Goal: Task Accomplishment & Management: Use online tool/utility

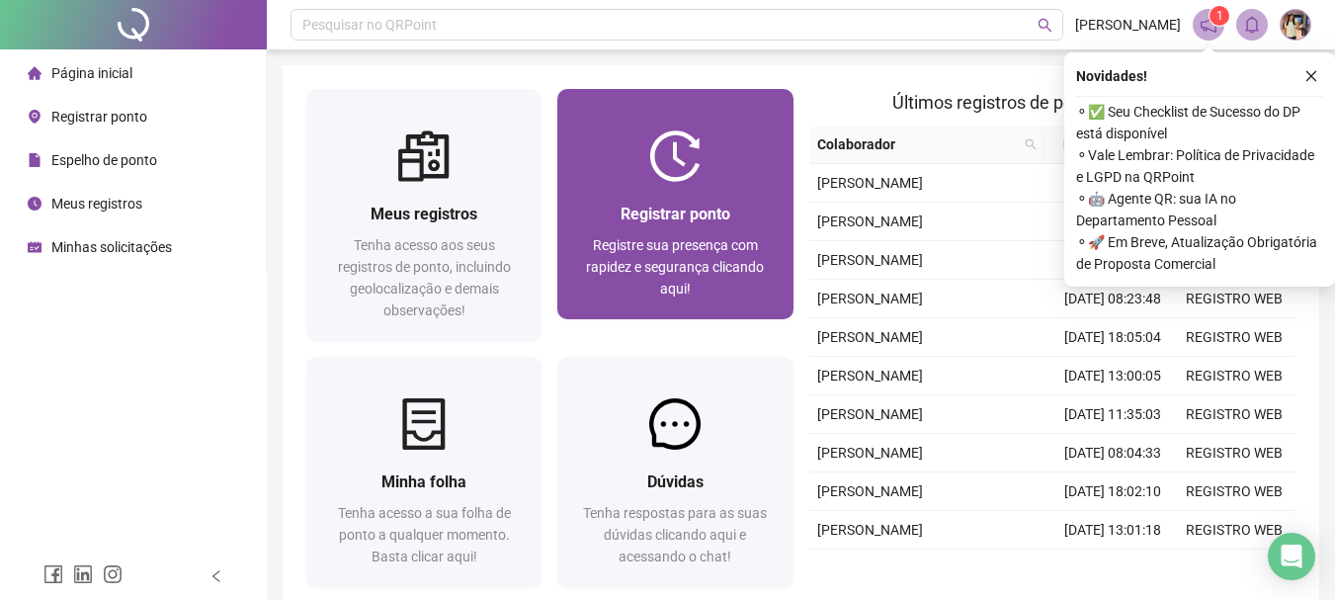
click at [613, 179] on div at bounding box center [674, 155] width 235 height 51
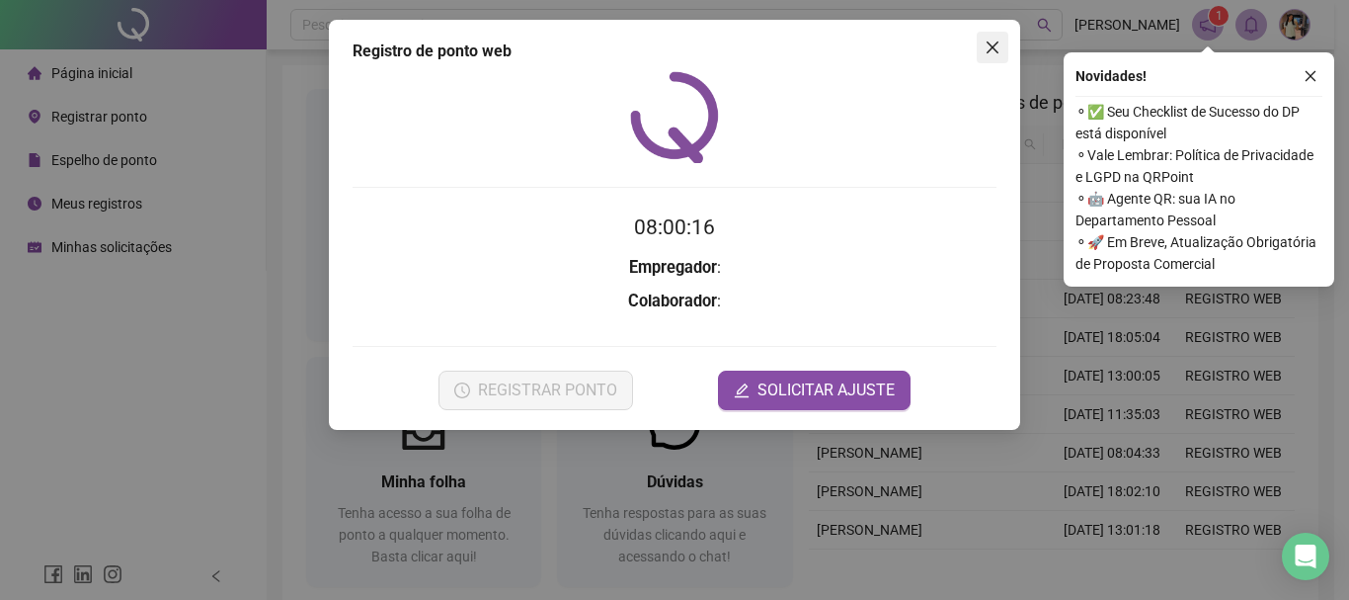
click at [997, 47] on icon "close" at bounding box center [993, 48] width 16 height 16
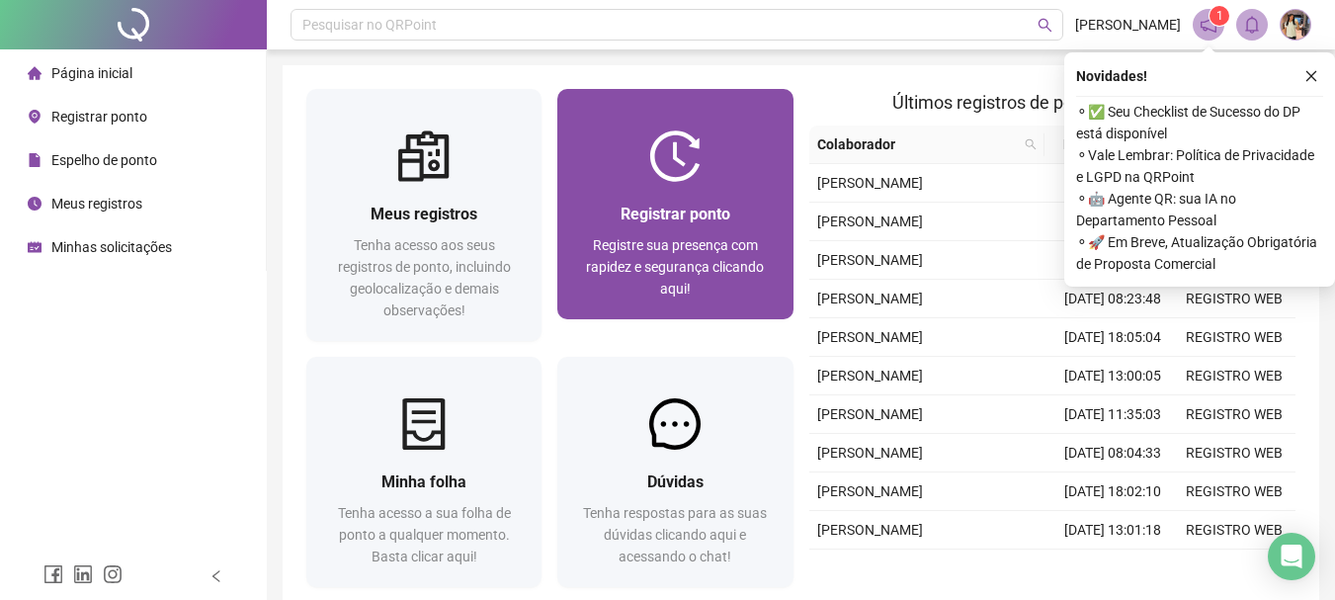
click at [672, 177] on img at bounding box center [674, 155] width 51 height 51
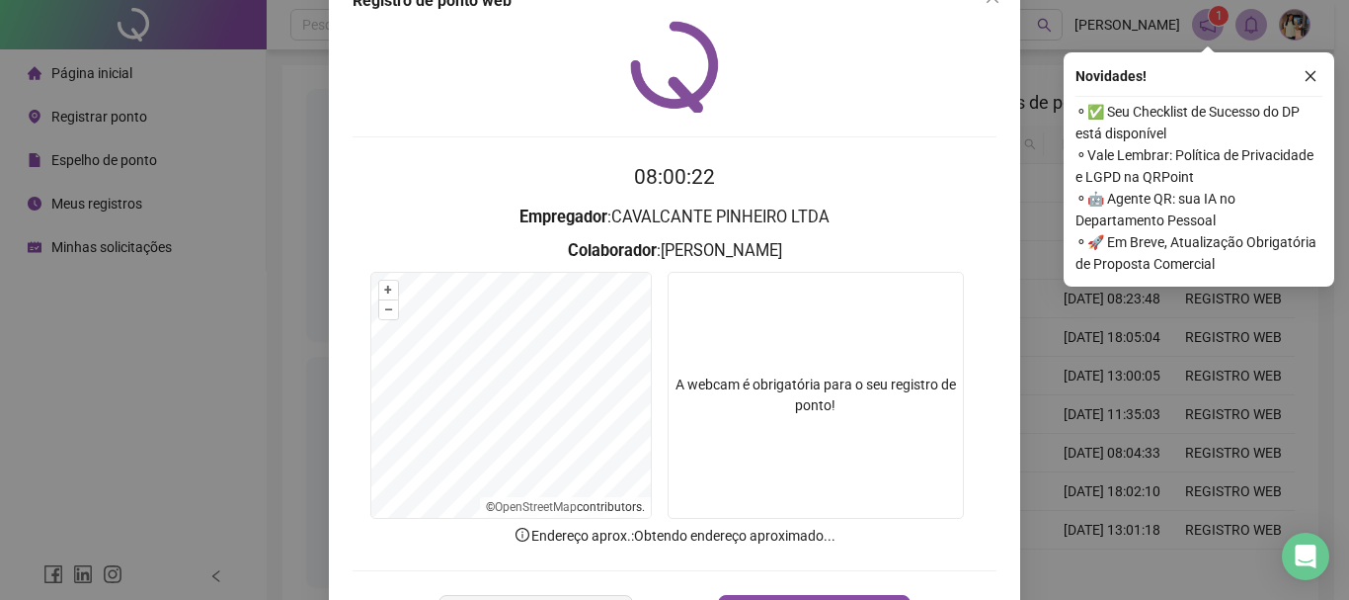
scroll to position [128, 0]
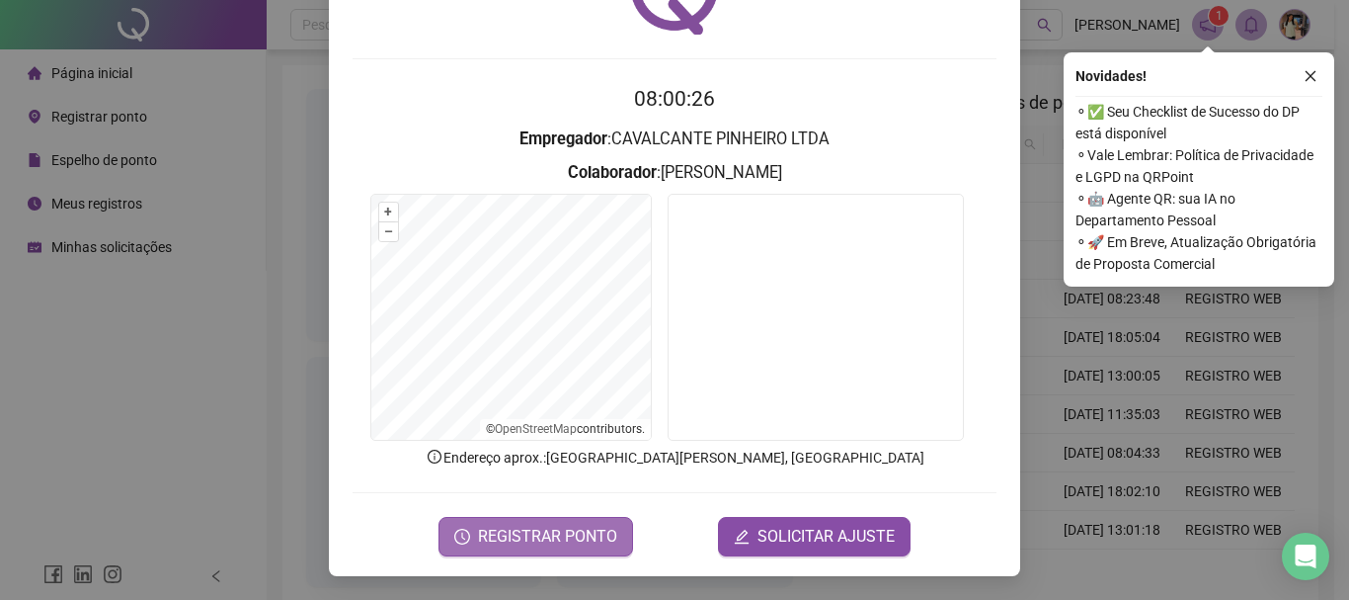
click at [559, 537] on span "REGISTRAR PONTO" at bounding box center [547, 537] width 139 height 24
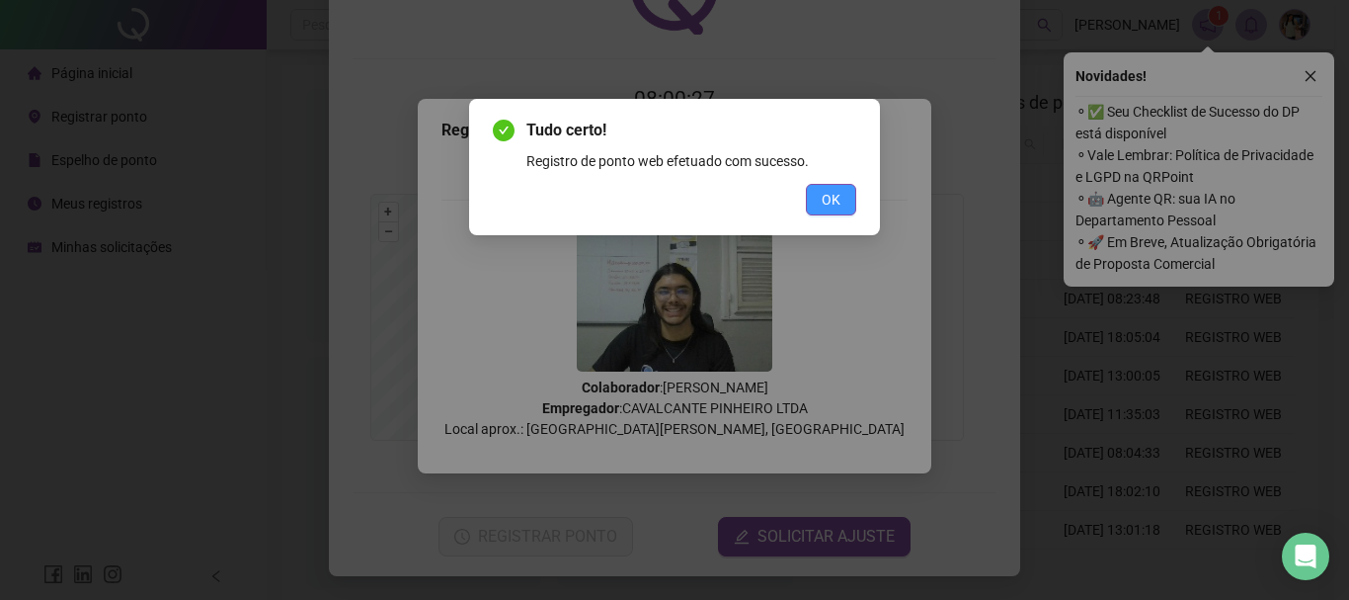
click at [836, 199] on span "OK" at bounding box center [831, 200] width 19 height 22
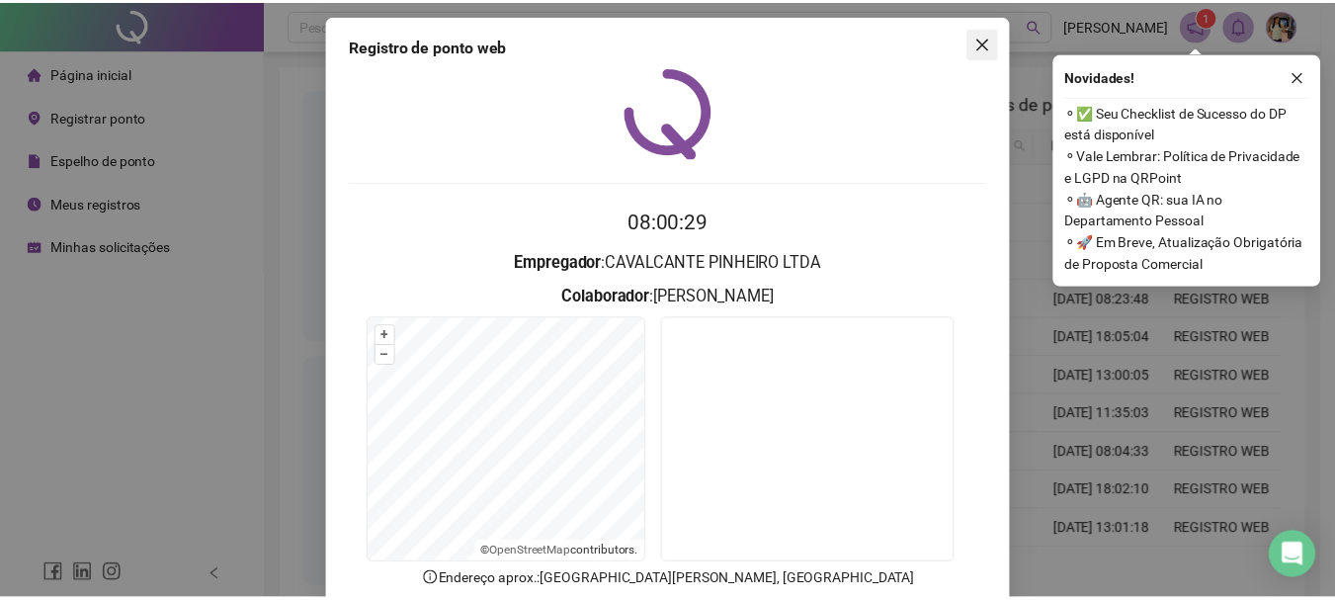
scroll to position [0, 0]
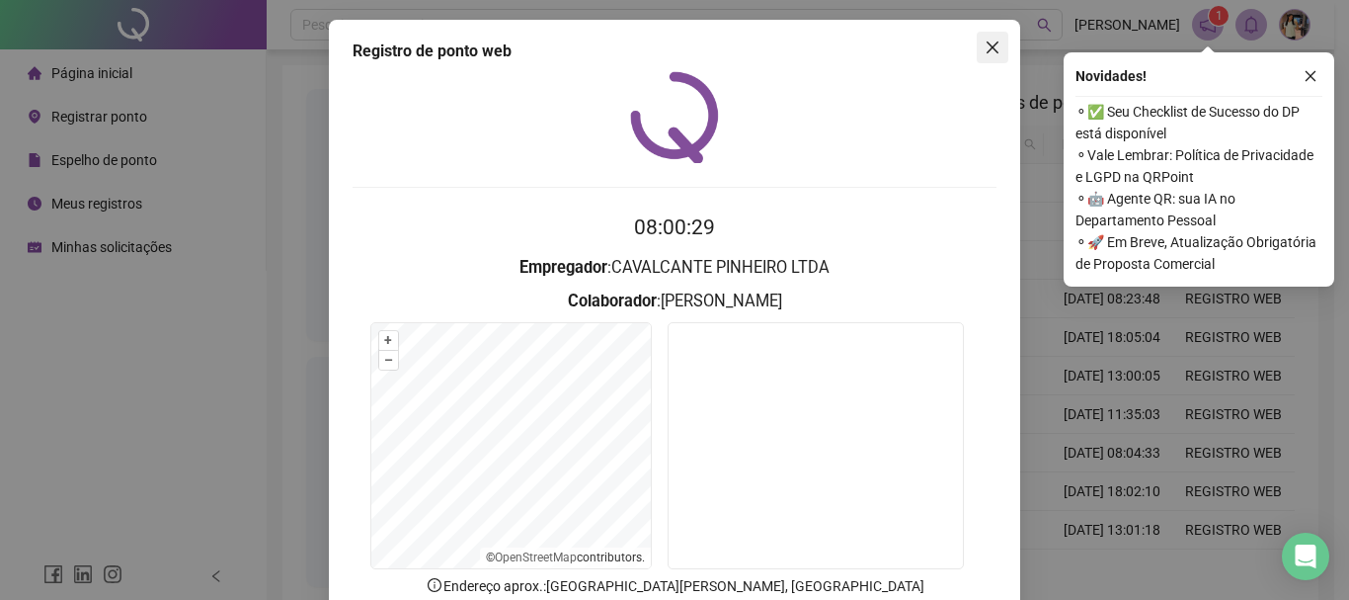
click at [997, 49] on span "Close" at bounding box center [993, 48] width 32 height 16
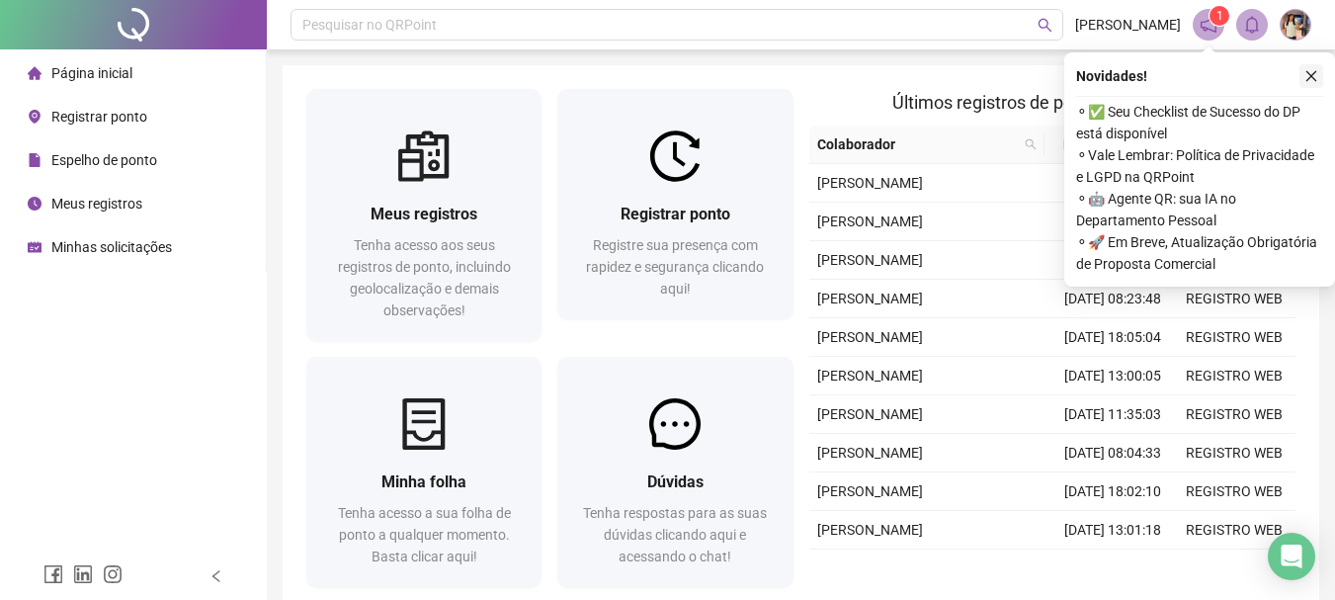
click at [1313, 78] on icon "close" at bounding box center [1311, 76] width 11 height 11
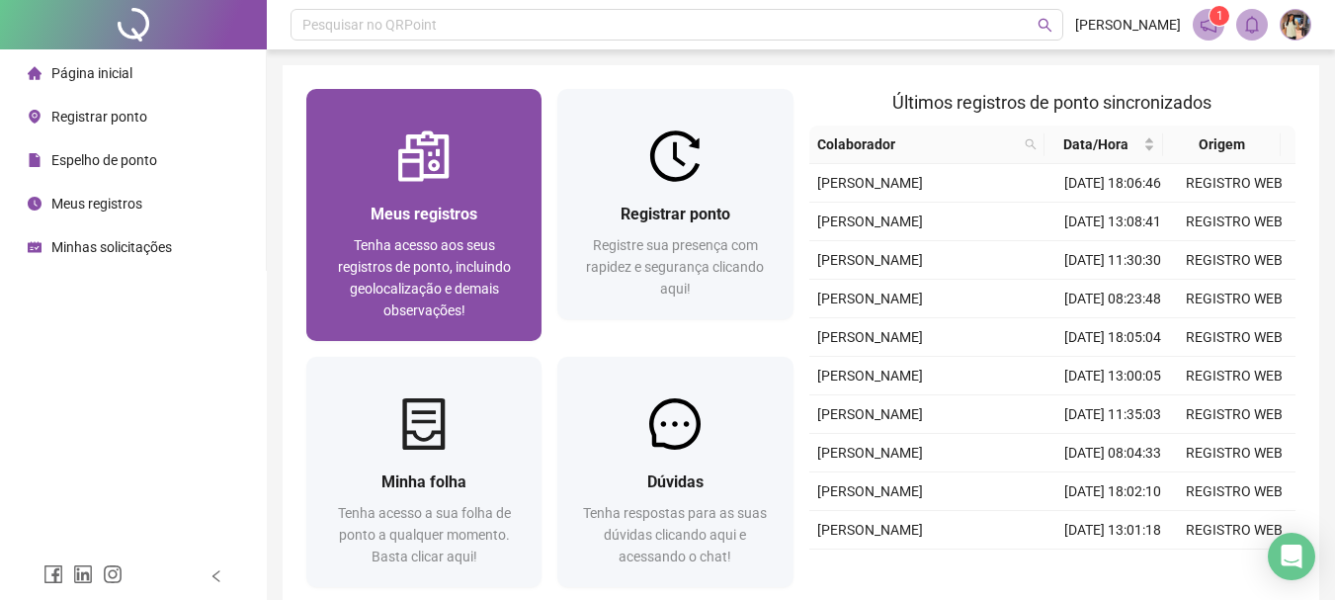
click at [335, 213] on div "Meus registros" at bounding box center [424, 214] width 188 height 25
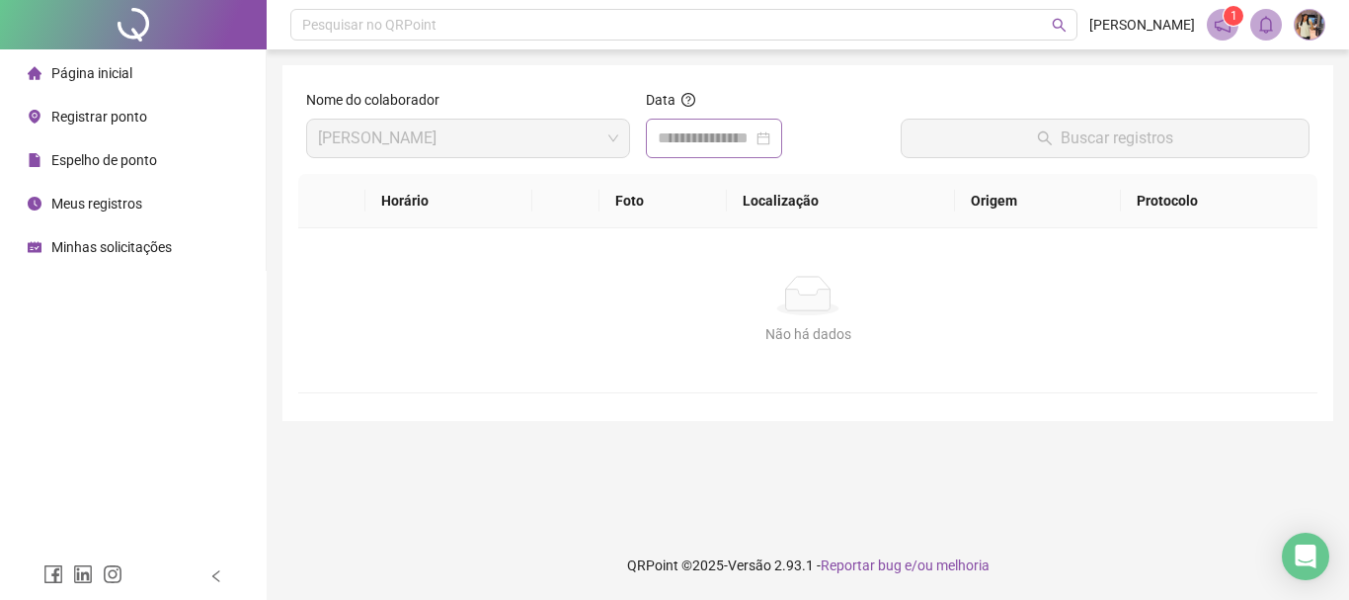
drag, startPoint x: 778, startPoint y: 131, endPoint x: 795, endPoint y: 131, distance: 16.8
click at [771, 131] on div at bounding box center [714, 138] width 113 height 24
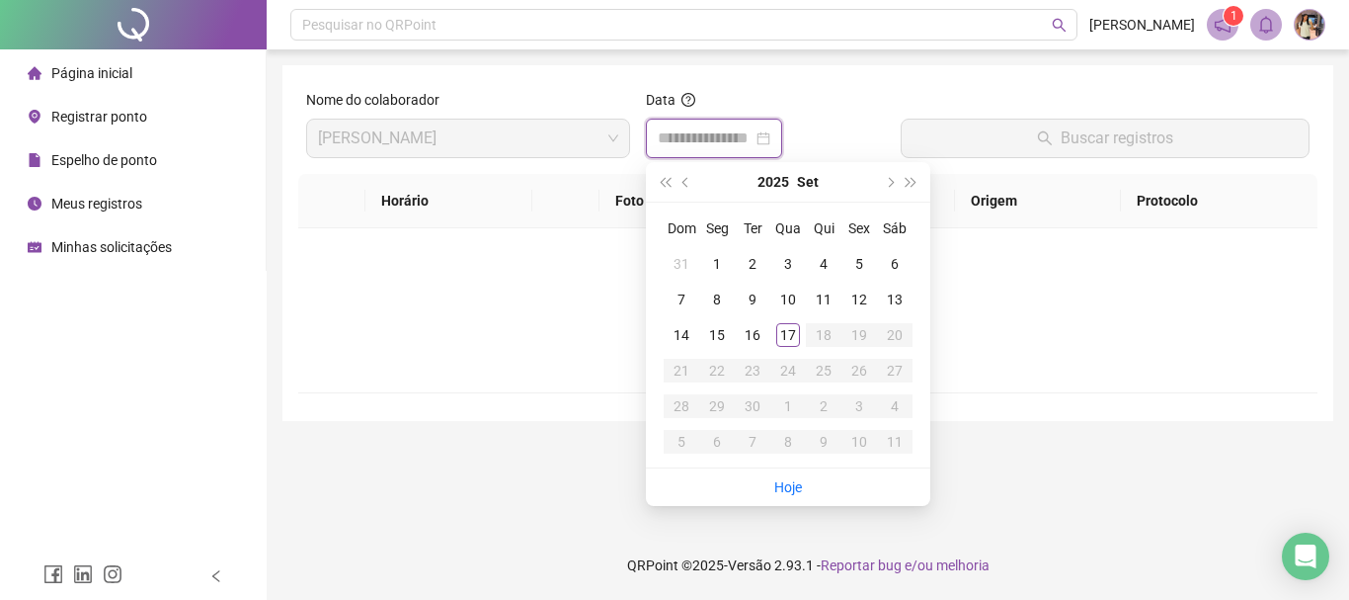
drag, startPoint x: 795, startPoint y: 131, endPoint x: 794, endPoint y: 141, distance: 9.9
click at [771, 138] on div at bounding box center [714, 138] width 113 height 24
type input "**********"
click at [795, 337] on div "17" at bounding box center [788, 335] width 24 height 24
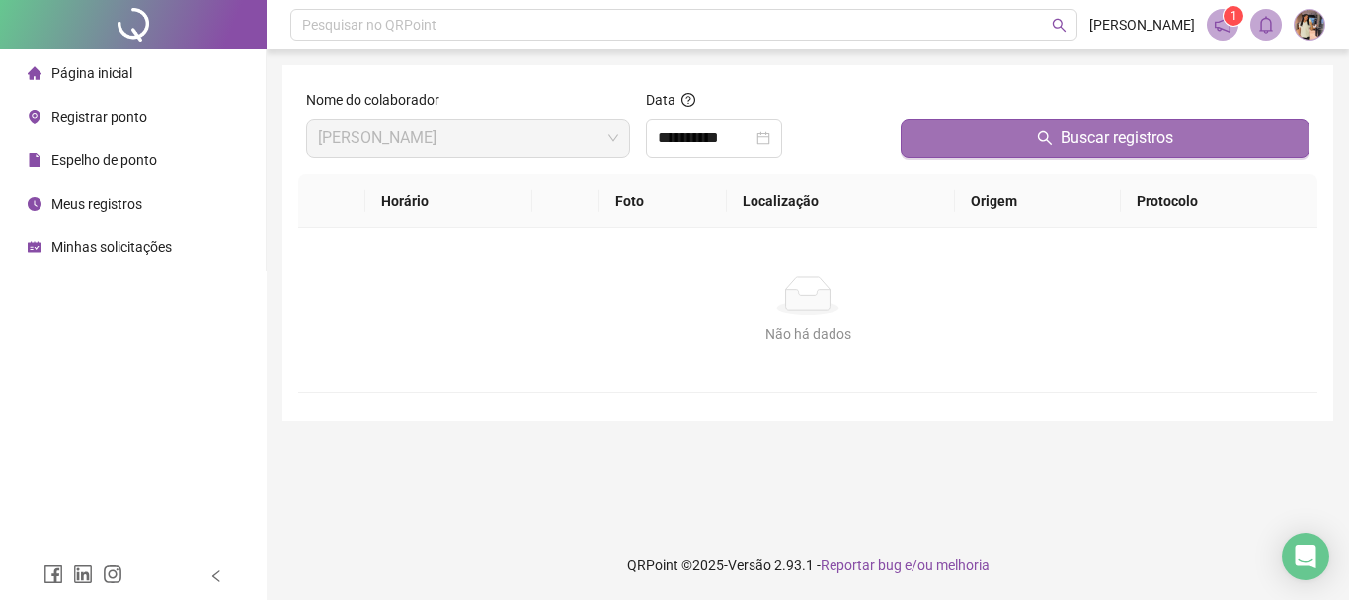
click at [987, 140] on button "Buscar registros" at bounding box center [1105, 139] width 409 height 40
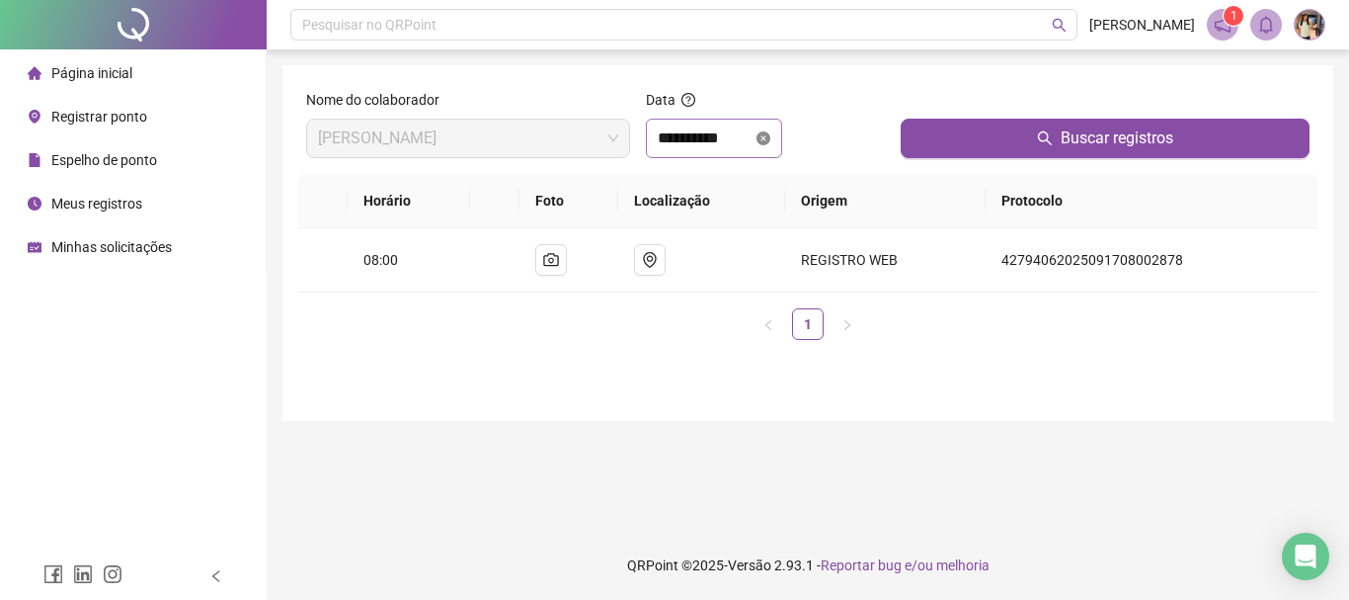
click at [771, 140] on icon "close-circle" at bounding box center [764, 138] width 14 height 14
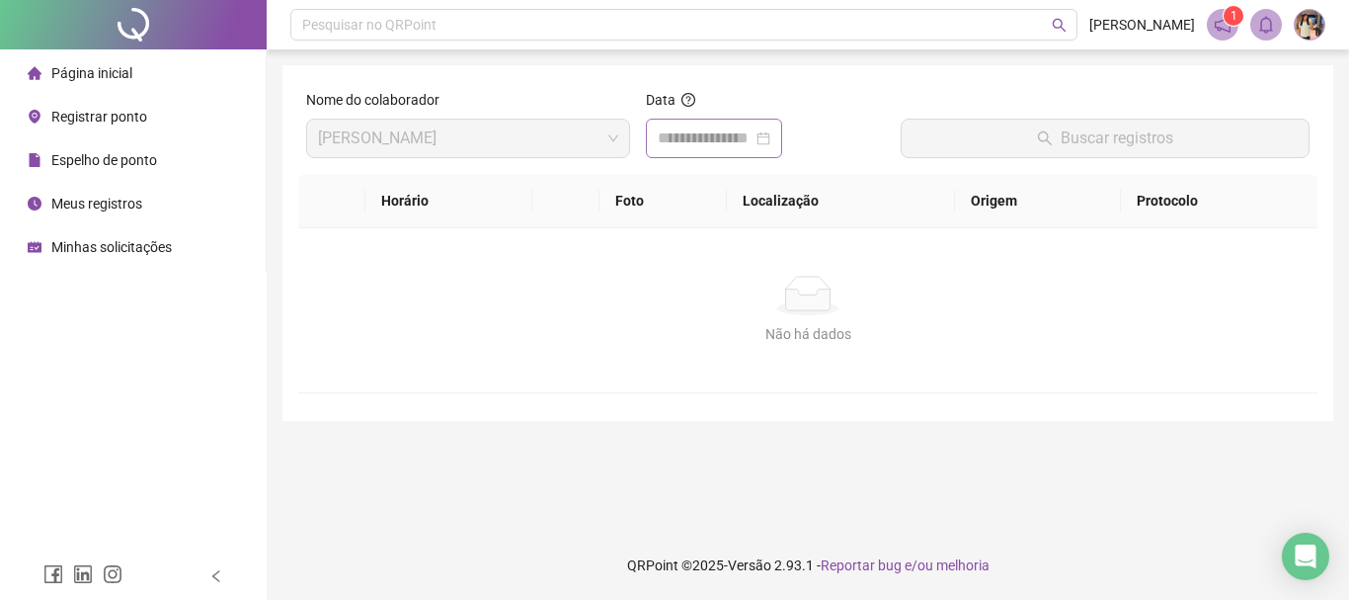
click at [771, 142] on div at bounding box center [714, 138] width 113 height 24
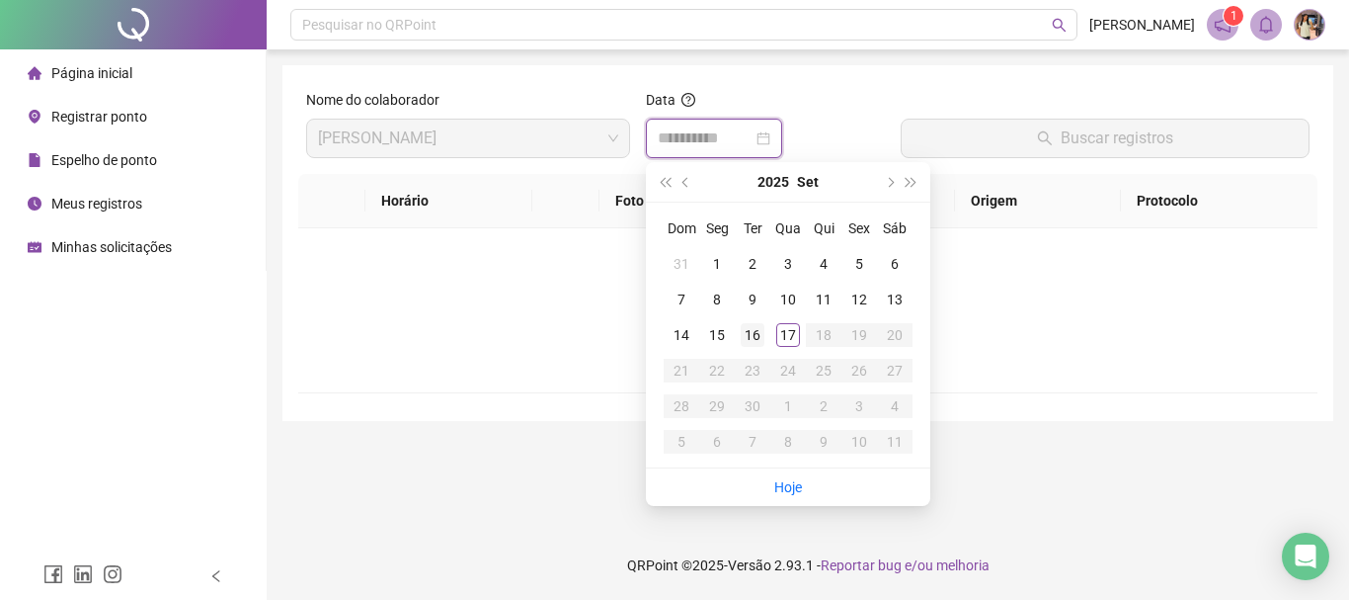
type input "**********"
click at [751, 350] on td "16" at bounding box center [753, 335] width 36 height 36
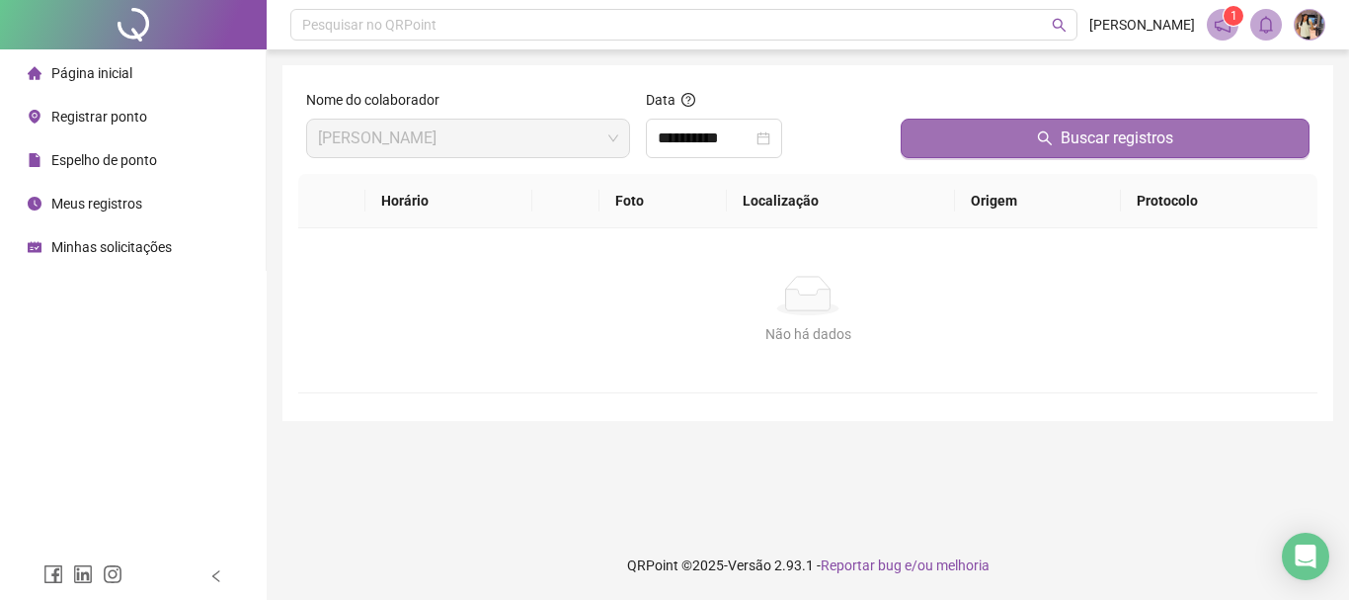
click at [1015, 133] on button "Buscar registros" at bounding box center [1105, 139] width 409 height 40
